Goal: Navigation & Orientation: Find specific page/section

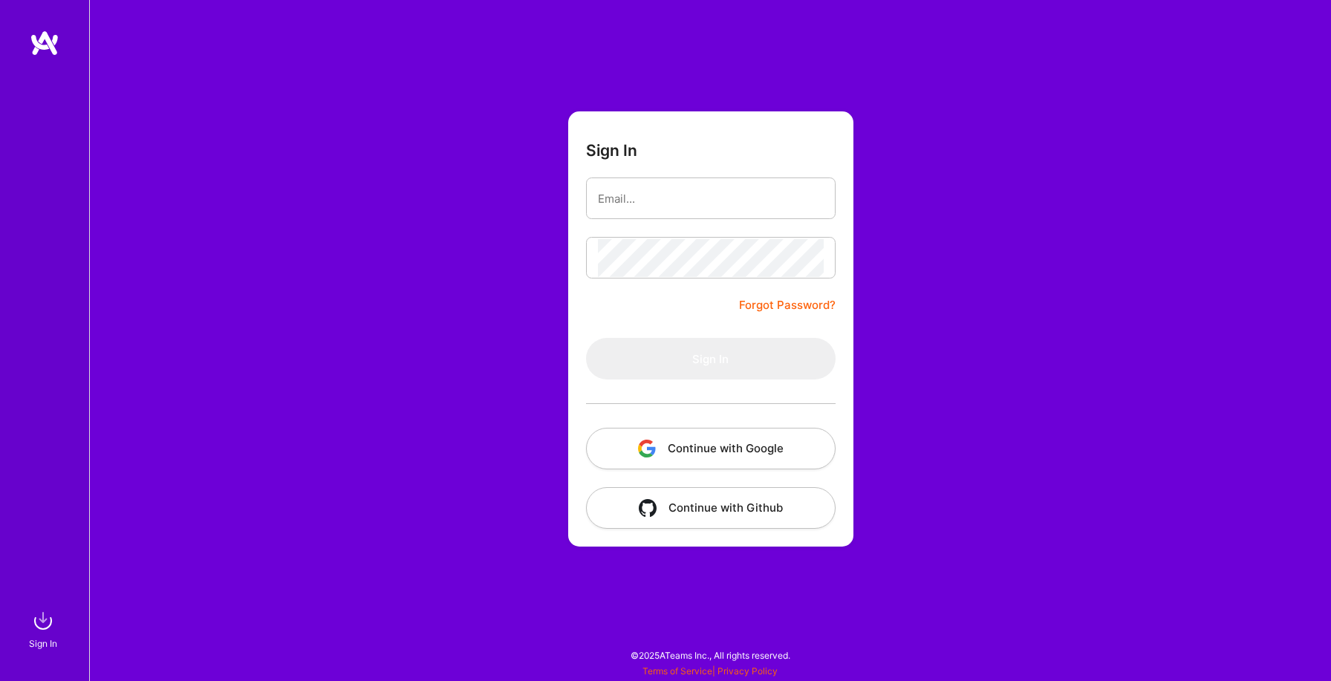
click at [552, 238] on div "Sign In Forgot Password? Sign In Continue with Google Continue with Github" at bounding box center [710, 340] width 1242 height 681
click at [656, 172] on form "Sign In Forgot Password? Sign In Continue with Google Continue with Github" at bounding box center [710, 328] width 285 height 435
click at [631, 198] on input "email" at bounding box center [711, 199] width 226 height 38
type input "rssj.cin@gmail.com"
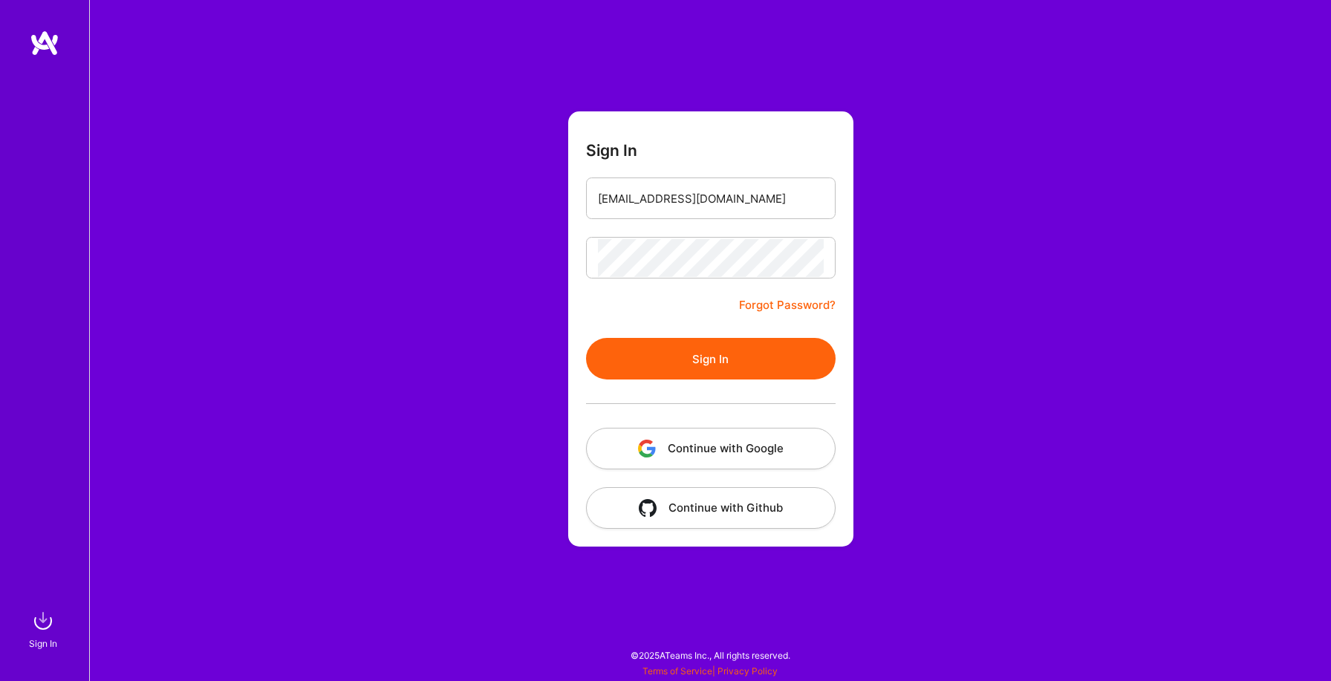
click at [648, 361] on button "Sign In" at bounding box center [711, 359] width 250 height 42
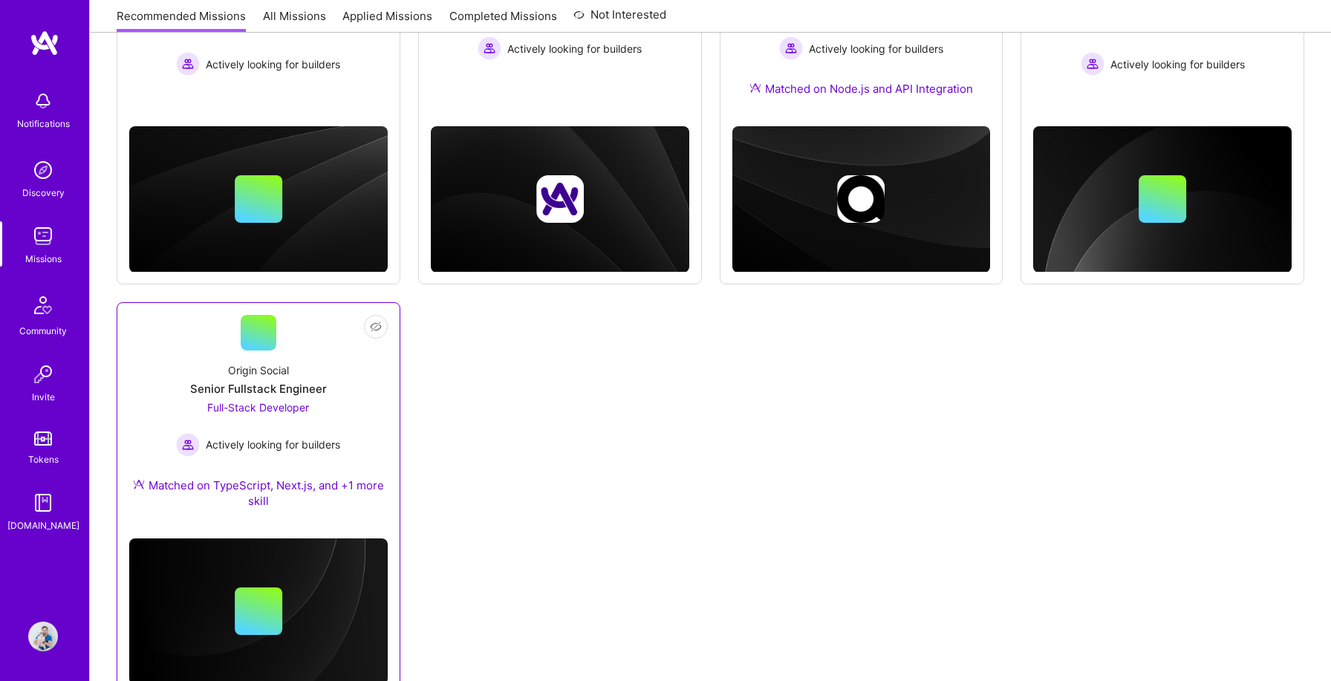
scroll to position [348, 0]
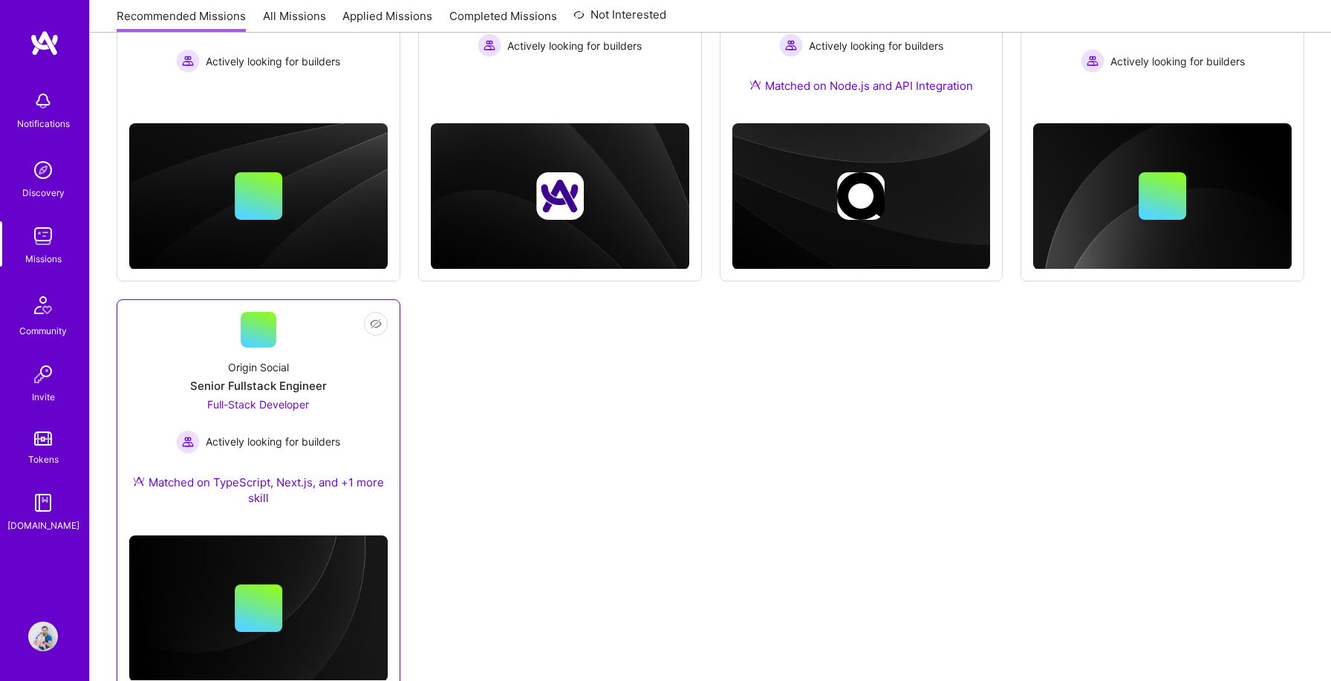
click at [344, 374] on div "Origin Social Senior Fullstack Engineer Full-Stack Developer Actively looking f…" at bounding box center [258, 436] width 258 height 176
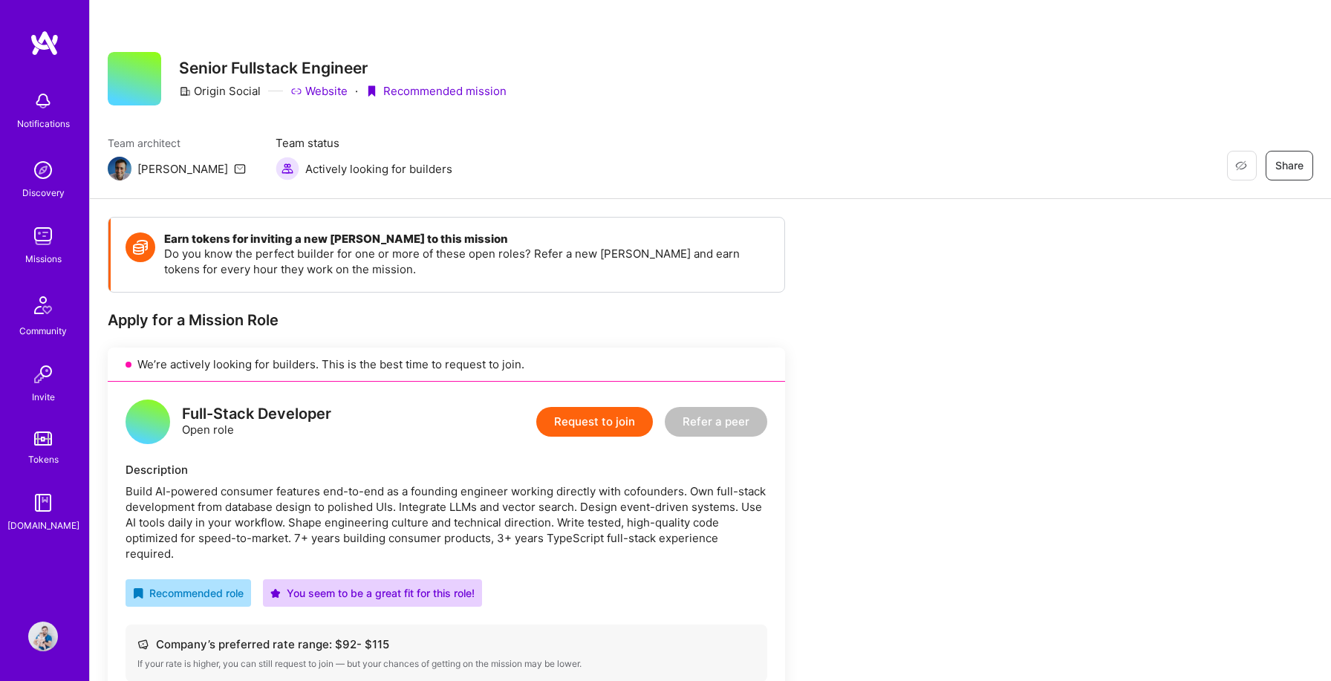
click at [117, 170] on img at bounding box center [120, 169] width 24 height 24
click at [48, 180] on img at bounding box center [43, 170] width 30 height 30
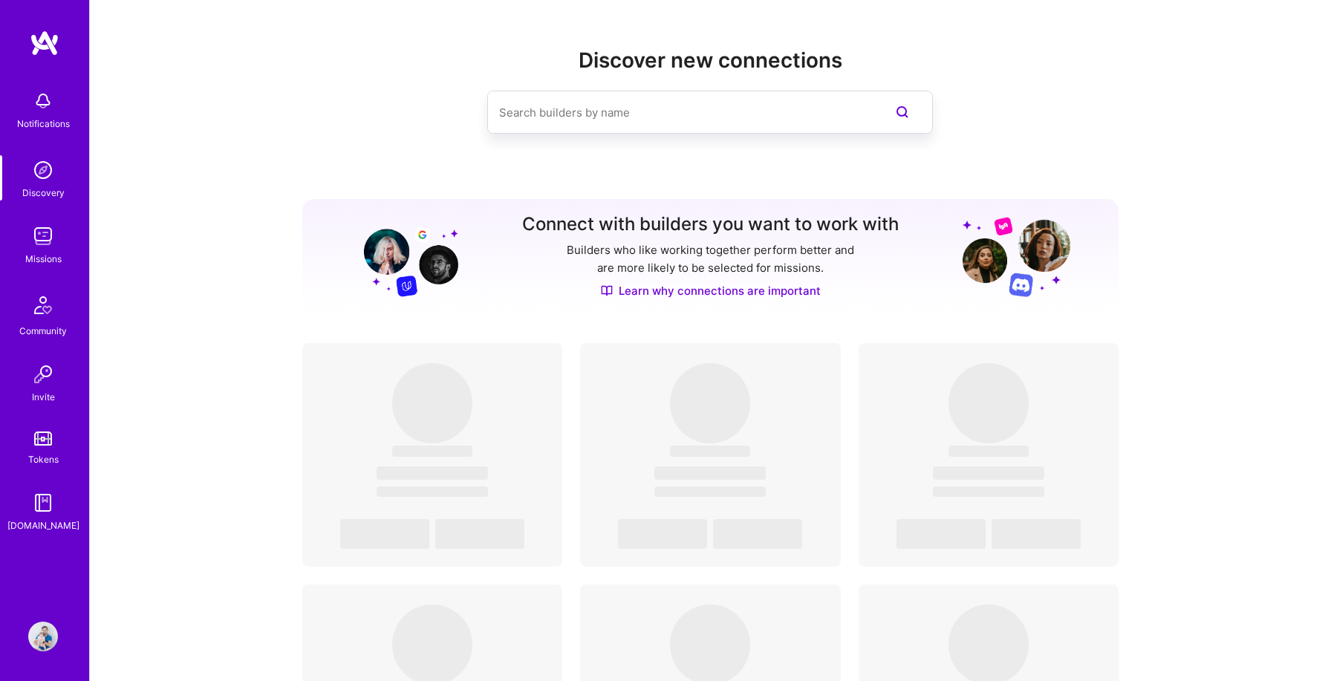
click at [50, 247] on img at bounding box center [43, 236] width 30 height 30
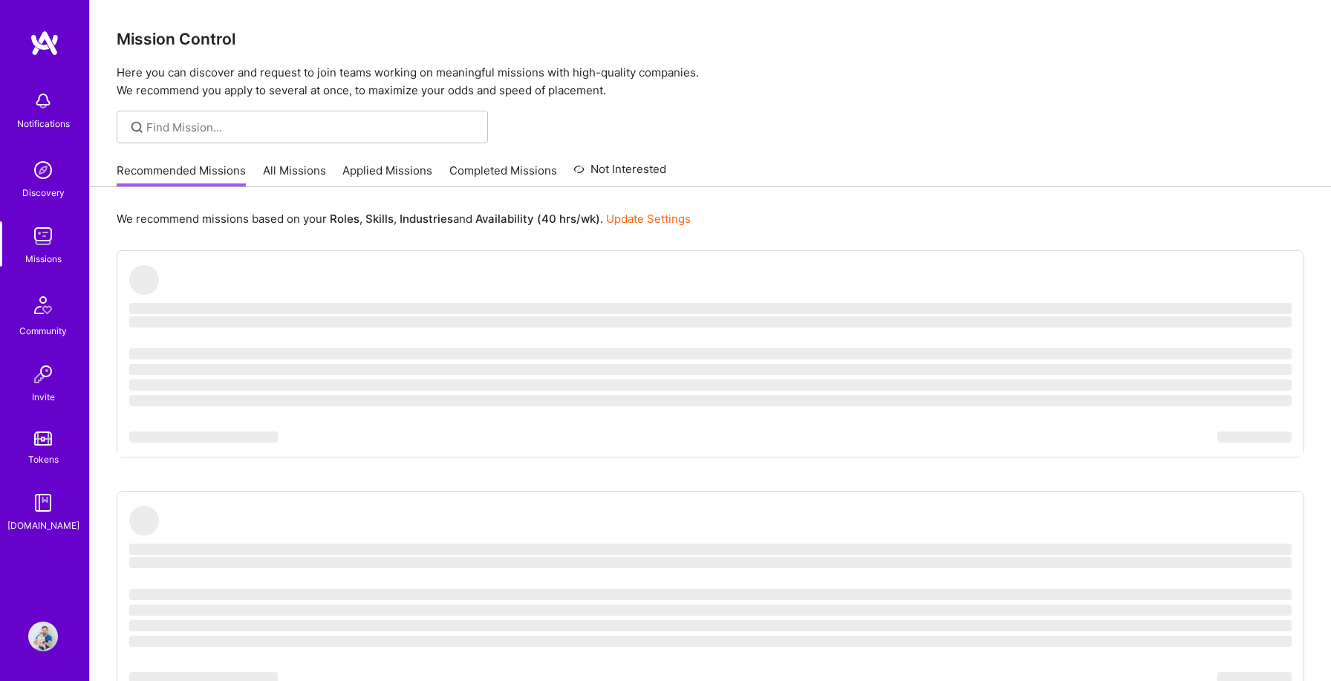
click at [57, 635] on img at bounding box center [43, 637] width 30 height 30
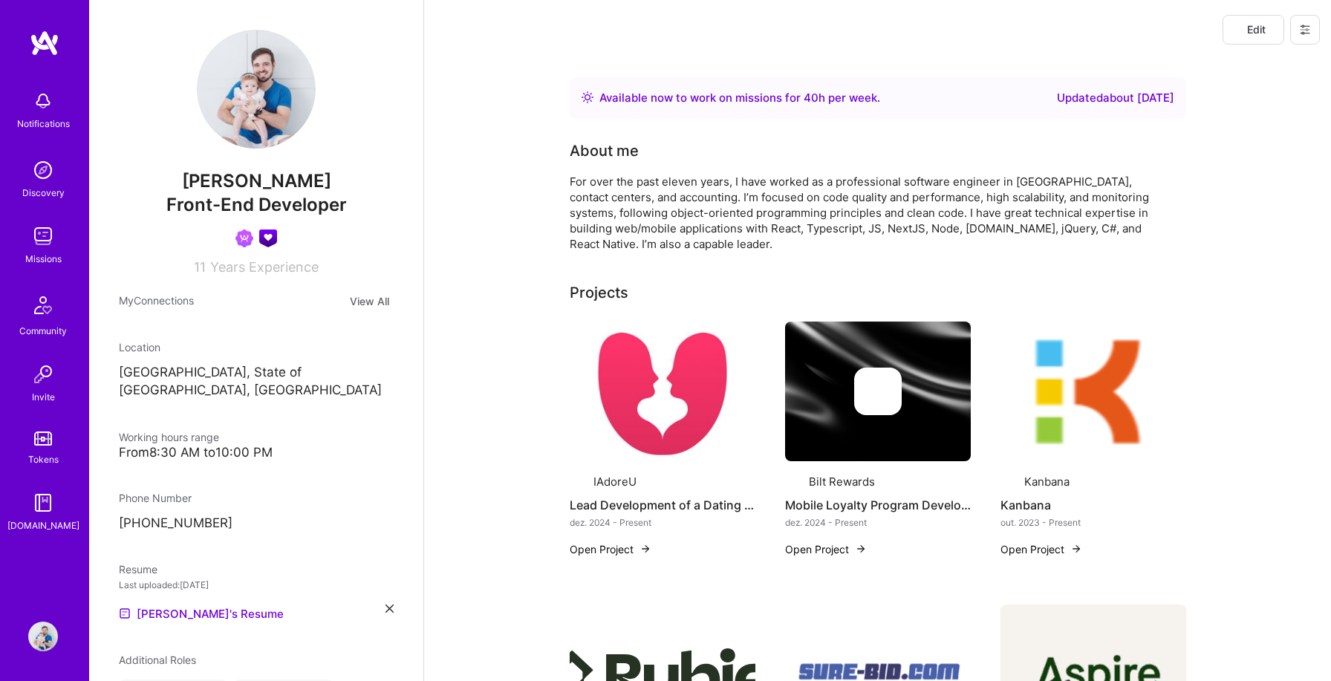
click at [396, 381] on div "[PERSON_NAME] Front-End Developer Healthtech guild Members of Healthtech guild.…" at bounding box center [256, 340] width 334 height 681
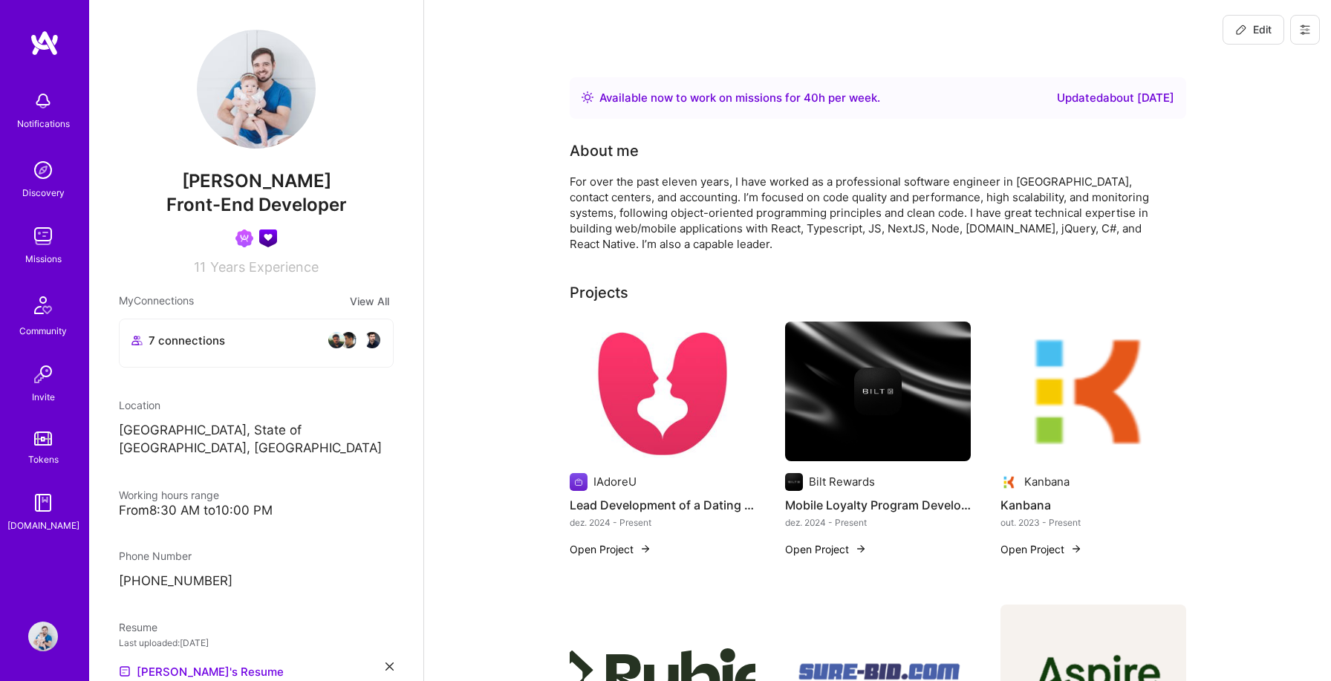
click at [658, 399] on img at bounding box center [663, 392] width 186 height 140
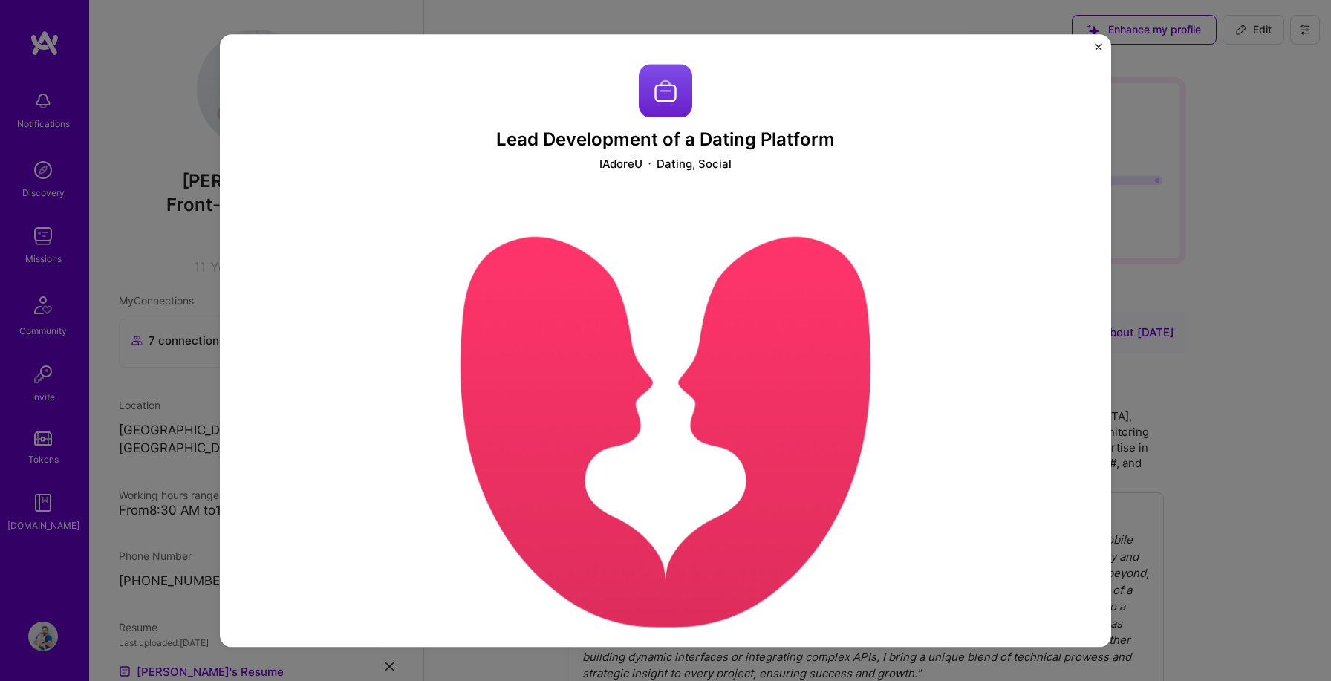
click at [1099, 44] on img "Close" at bounding box center [1098, 46] width 7 height 7
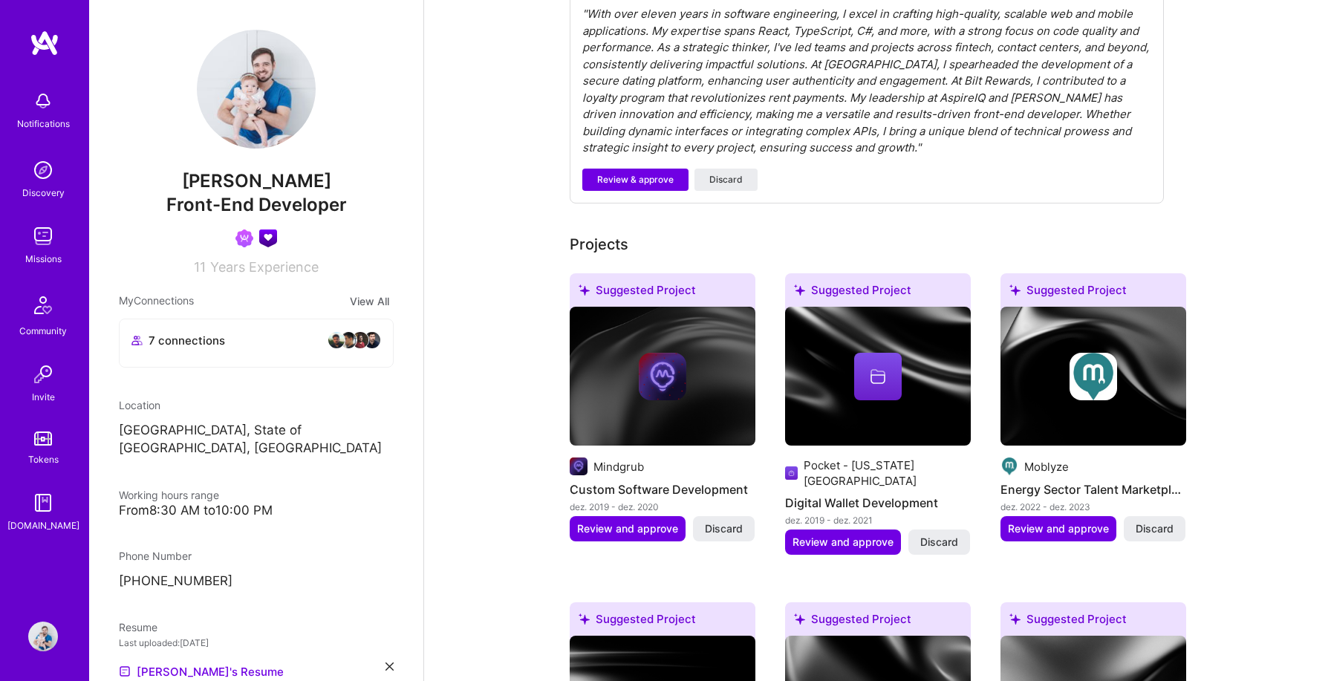
scroll to position [605, 0]
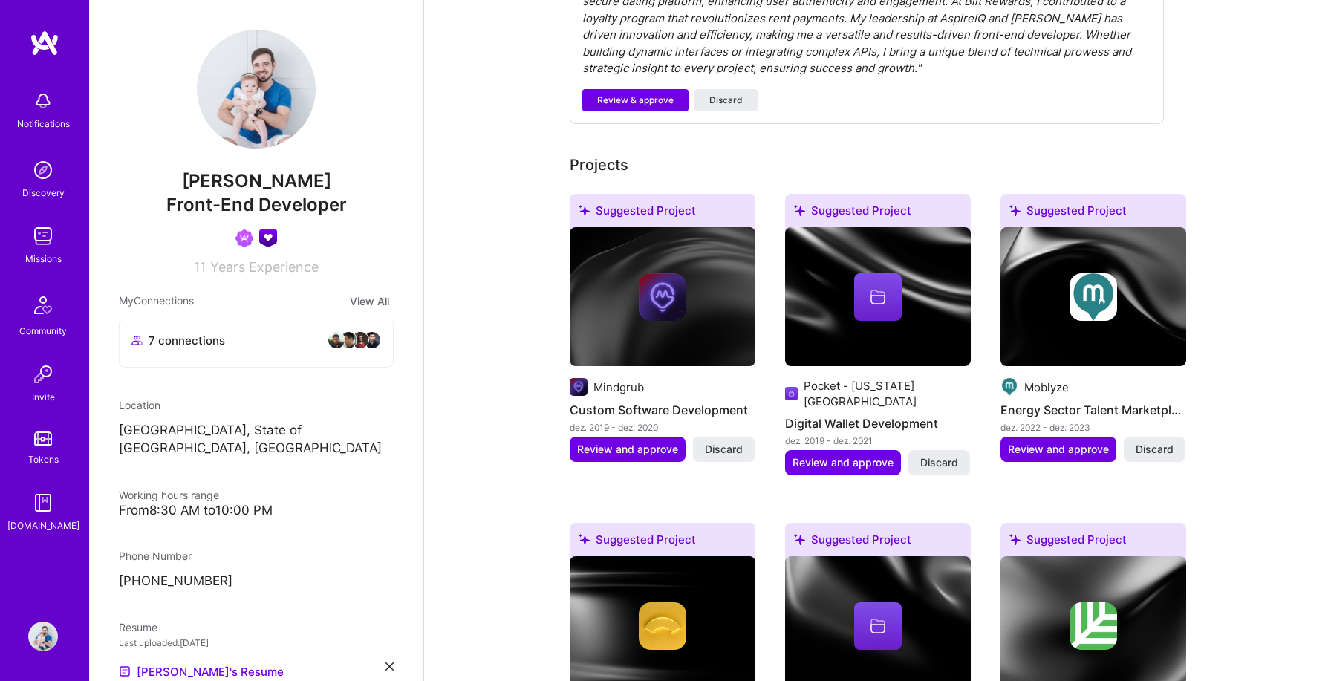
click at [648, 281] on img at bounding box center [663, 297] width 48 height 48
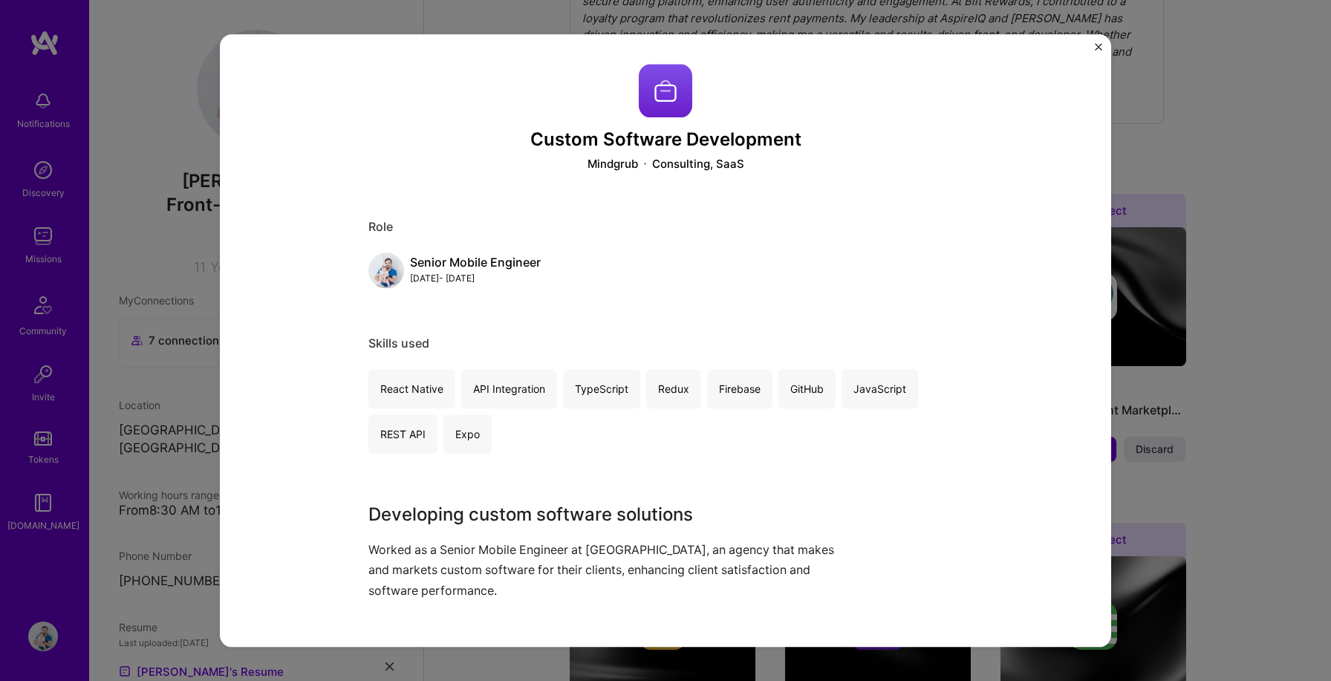
click at [1101, 46] on img "Close" at bounding box center [1098, 46] width 7 height 7
